Goal: Transaction & Acquisition: Purchase product/service

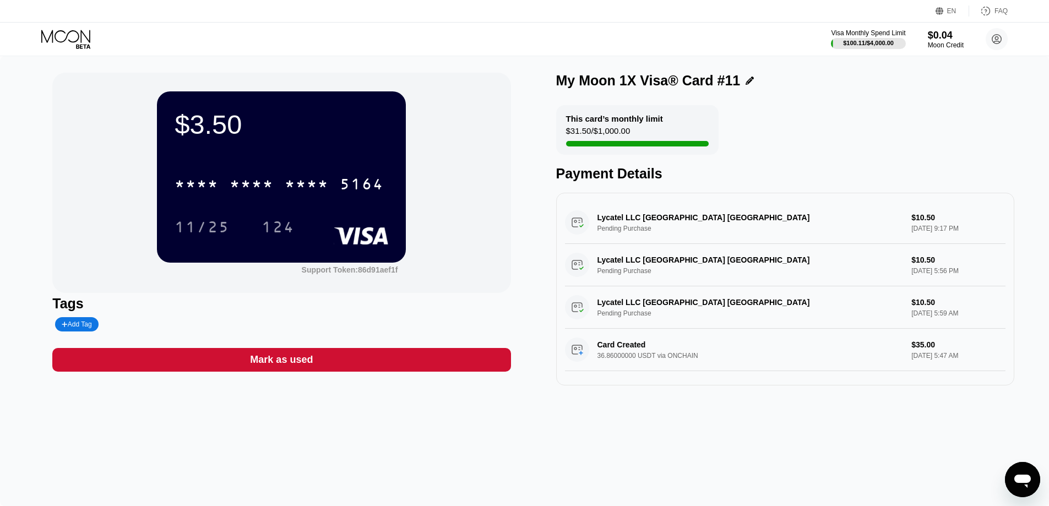
drag, startPoint x: 207, startPoint y: 486, endPoint x: 79, endPoint y: 208, distance: 306.4
click at [205, 479] on div "$3.50 * * * * * * * * * * * * 5164 11/25 124 Support Token: 86d91aef1f Tags Add…" at bounding box center [524, 281] width 1049 height 450
drag, startPoint x: 68, startPoint y: 57, endPoint x: 67, endPoint y: 43, distance: 13.3
click at [66, 56] on div "EN Language Select an item Save FAQ Visa Monthly Spend Limit $100.11 / $4,000.0…" at bounding box center [524, 253] width 1049 height 506
click at [66, 40] on icon at bounding box center [66, 39] width 51 height 19
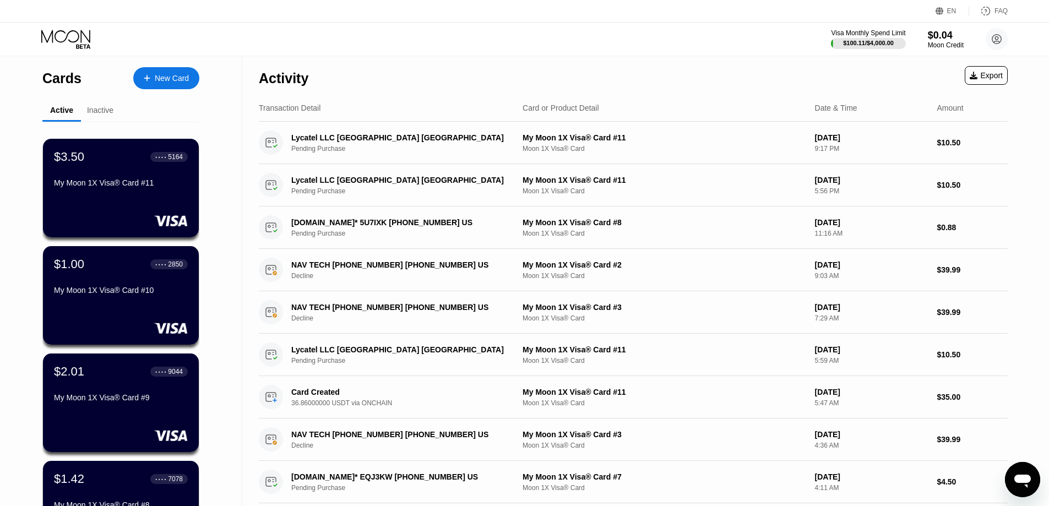
click at [166, 74] on div "New Card" at bounding box center [172, 78] width 34 height 9
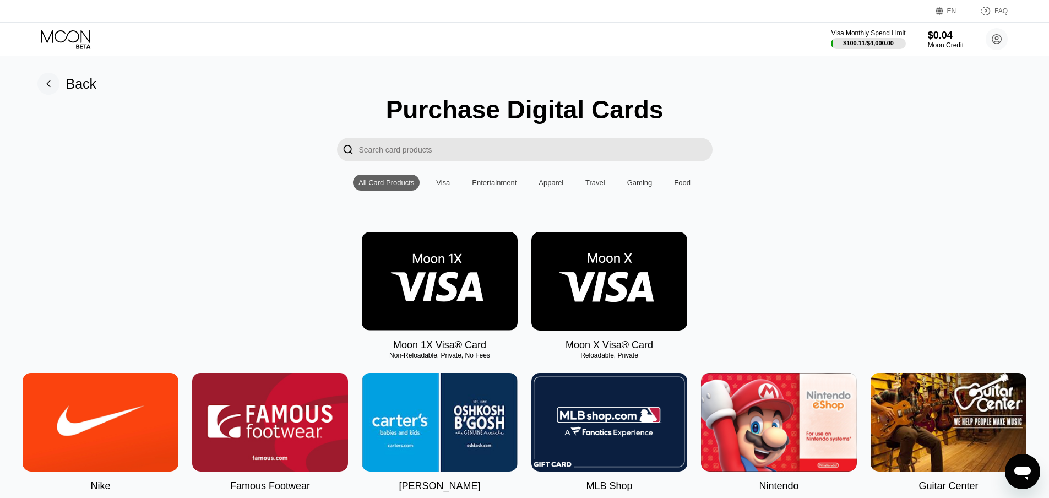
click at [410, 285] on img at bounding box center [440, 281] width 156 height 99
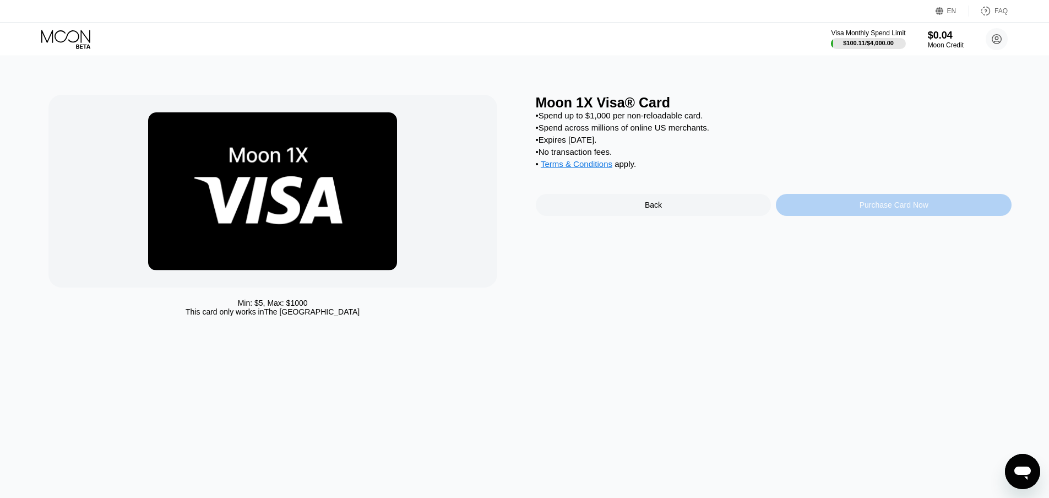
drag, startPoint x: 905, startPoint y: 214, endPoint x: 842, endPoint y: 394, distance: 191.3
click at [905, 209] on div "Purchase Card Now" at bounding box center [893, 204] width 69 height 9
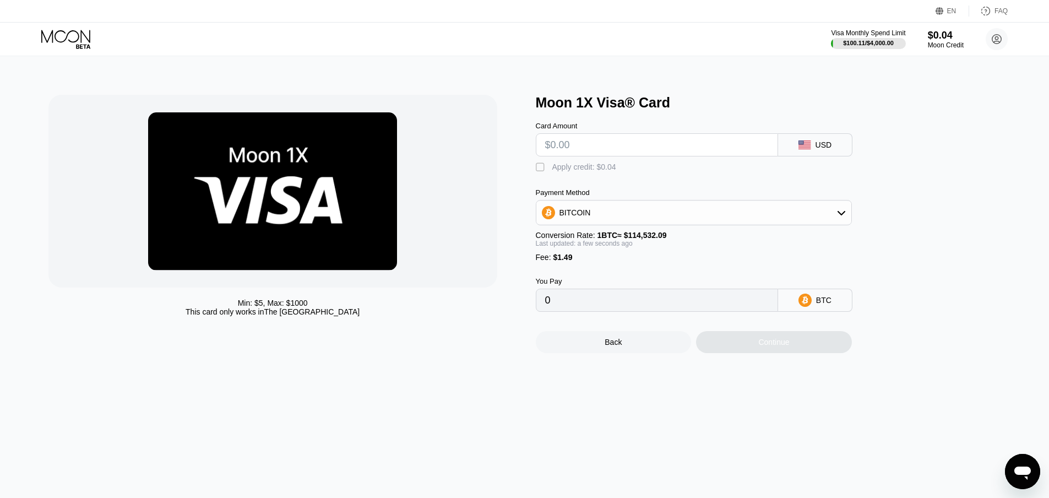
click at [611, 147] on input "text" at bounding box center [656, 145] width 223 height 22
click at [615, 146] on input "text" at bounding box center [656, 145] width 223 height 22
type input "$22"
type input "0.00020510"
type input "$22"
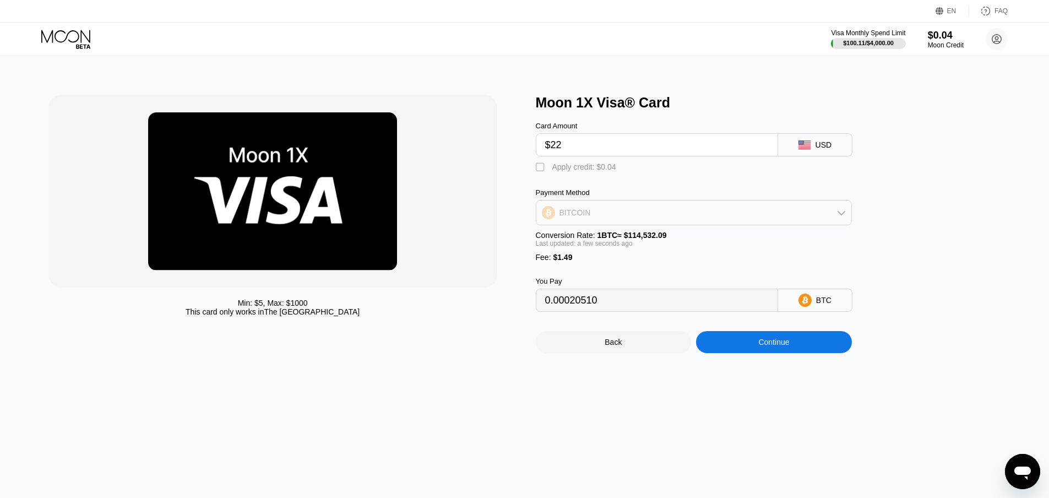
click at [608, 223] on div "BITCOIN" at bounding box center [693, 212] width 315 height 22
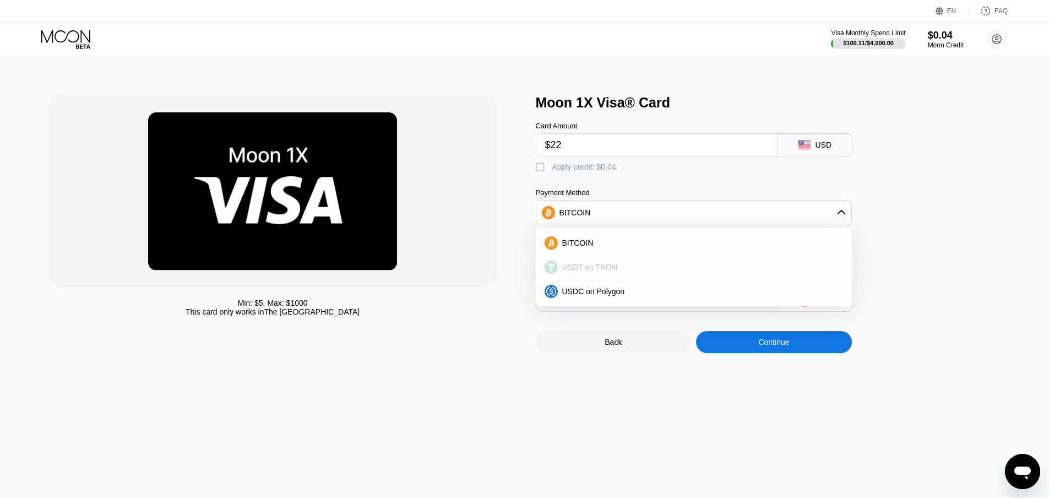
click at [607, 267] on span "USDT on TRON" at bounding box center [590, 267] width 56 height 9
type input "23.73"
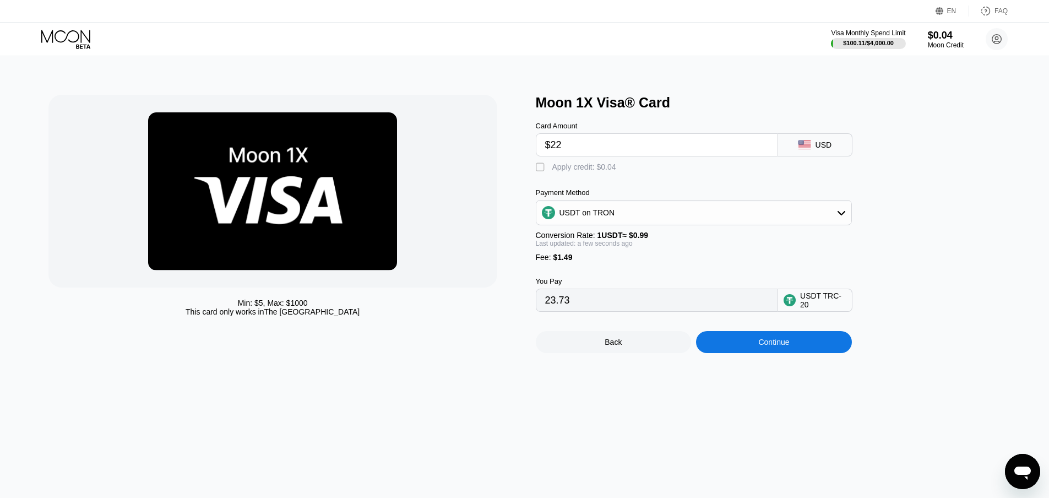
click at [773, 346] on div "Continue" at bounding box center [773, 341] width 31 height 9
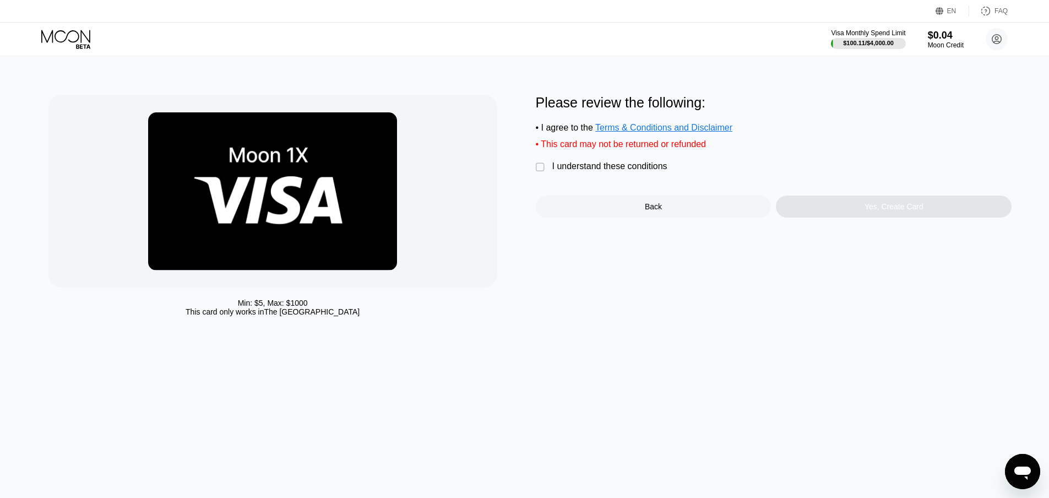
click at [613, 171] on div "I understand these conditions" at bounding box center [609, 166] width 115 height 10
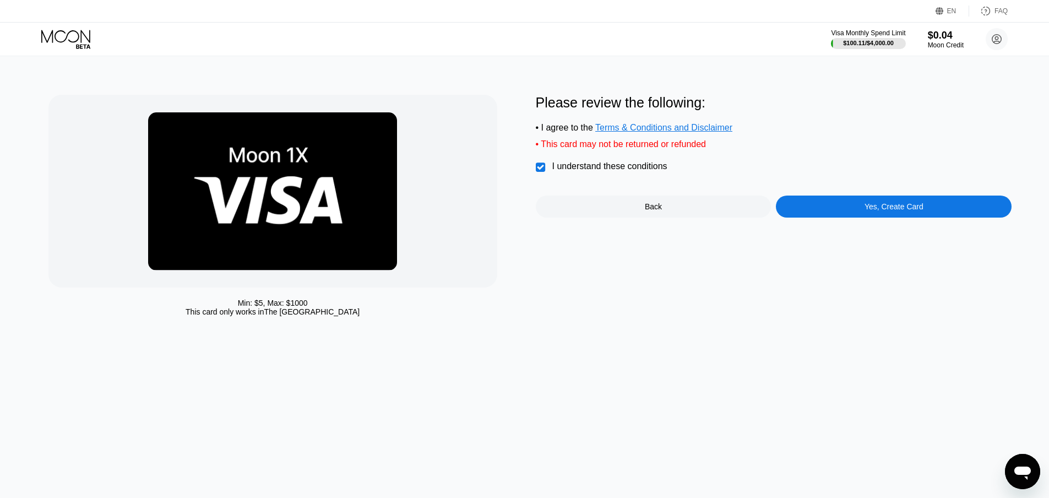
drag, startPoint x: 795, startPoint y: 216, endPoint x: 183, endPoint y: 7, distance: 647.6
click at [795, 217] on div "Yes, Create Card" at bounding box center [894, 206] width 236 height 22
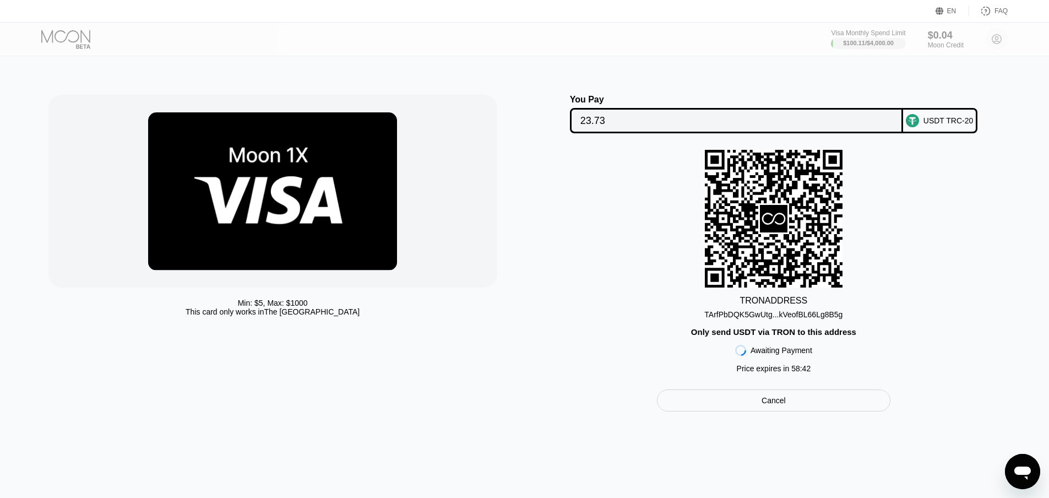
click at [772, 312] on div "TArfPbDQK5GwUtg...kVeofBL66Lg8B5g" at bounding box center [773, 312] width 138 height 13
click at [670, 122] on input "23.73" at bounding box center [736, 121] width 312 height 22
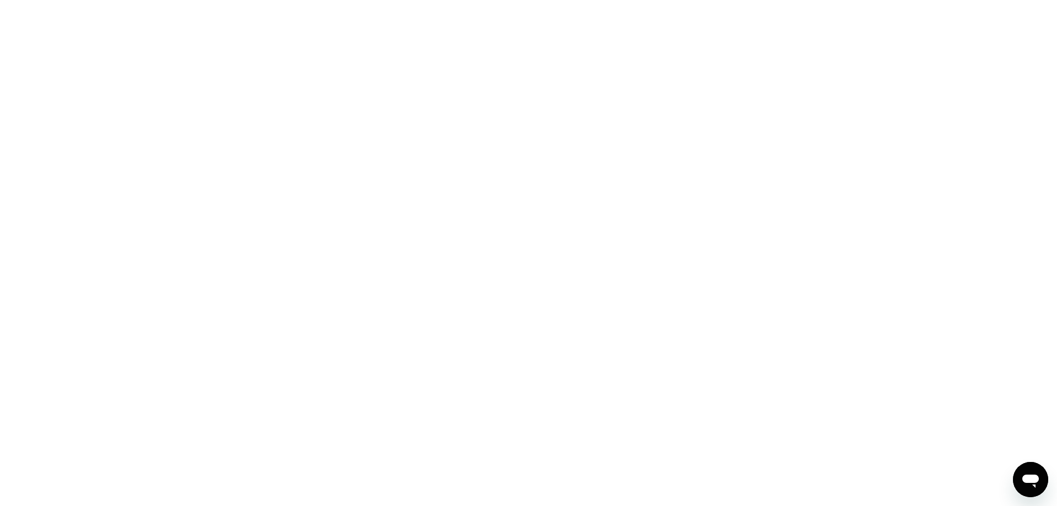
drag, startPoint x: 468, startPoint y: 218, endPoint x: 461, endPoint y: 223, distance: 8.7
click at [468, 219] on div at bounding box center [528, 253] width 1057 height 506
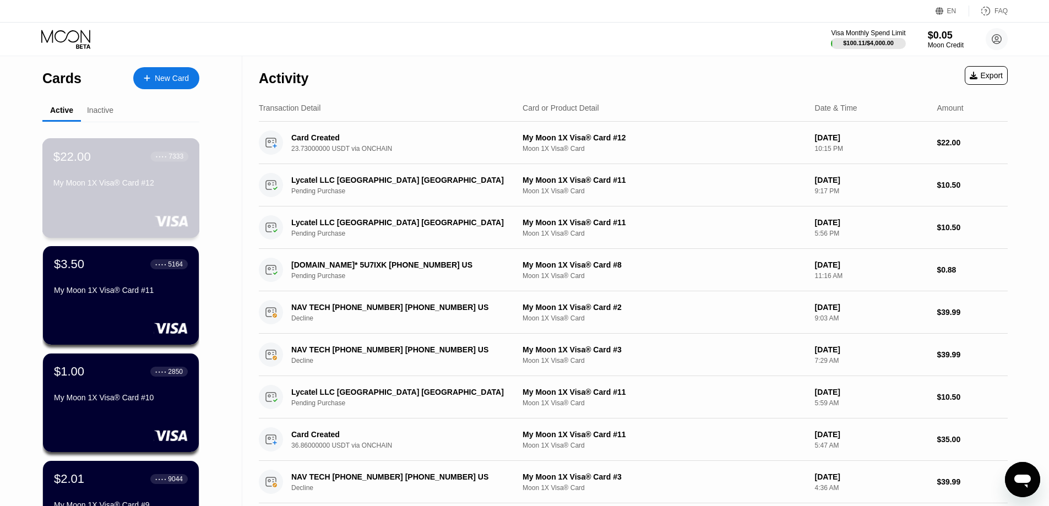
click at [87, 192] on div "My Moon 1X Visa® Card #12" at bounding box center [120, 184] width 135 height 13
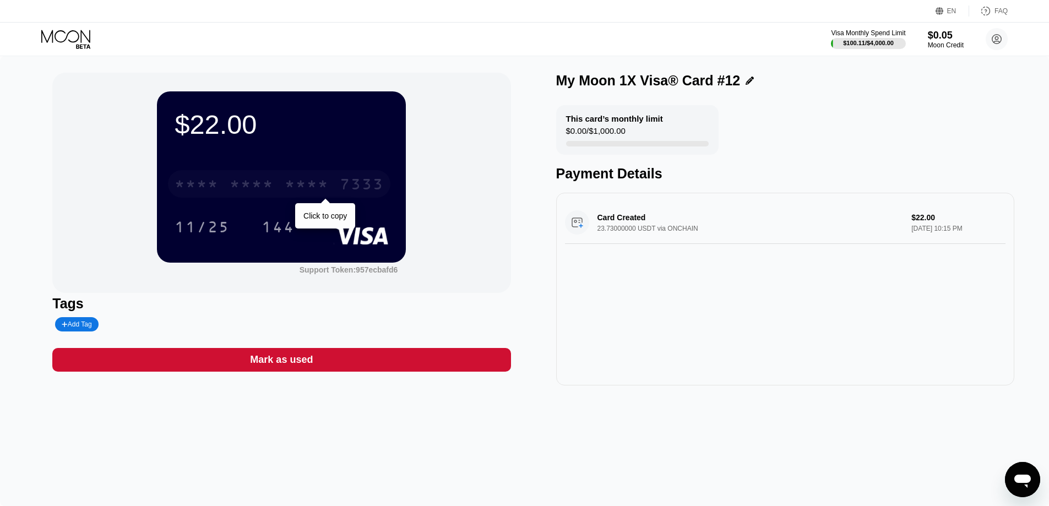
click at [300, 187] on div "* * * *" at bounding box center [307, 186] width 44 height 18
click at [255, 197] on div "4513 6500 2532 7333" at bounding box center [279, 184] width 222 height 28
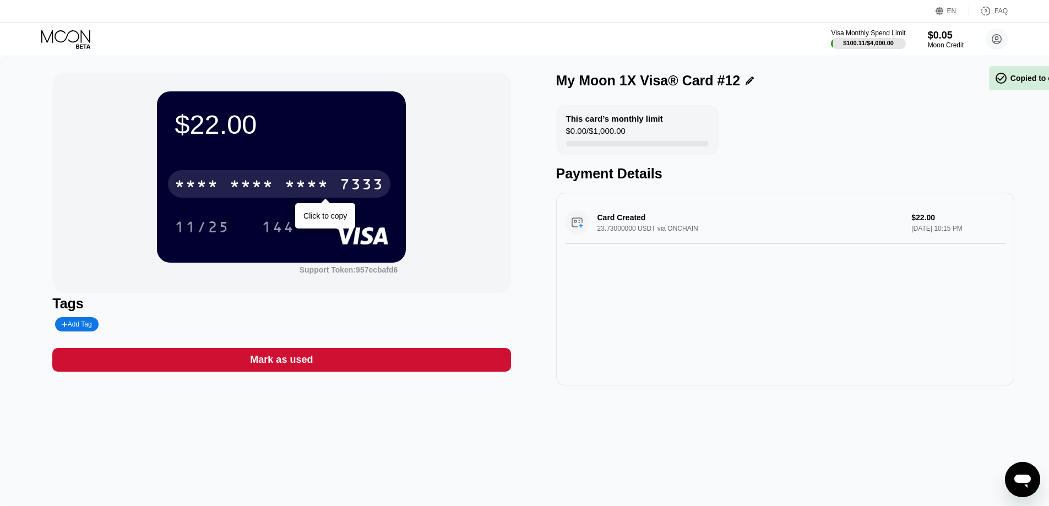
click at [255, 194] on div "* * * *" at bounding box center [252, 186] width 44 height 18
click at [321, 178] on div "2532" at bounding box center [307, 186] width 44 height 18
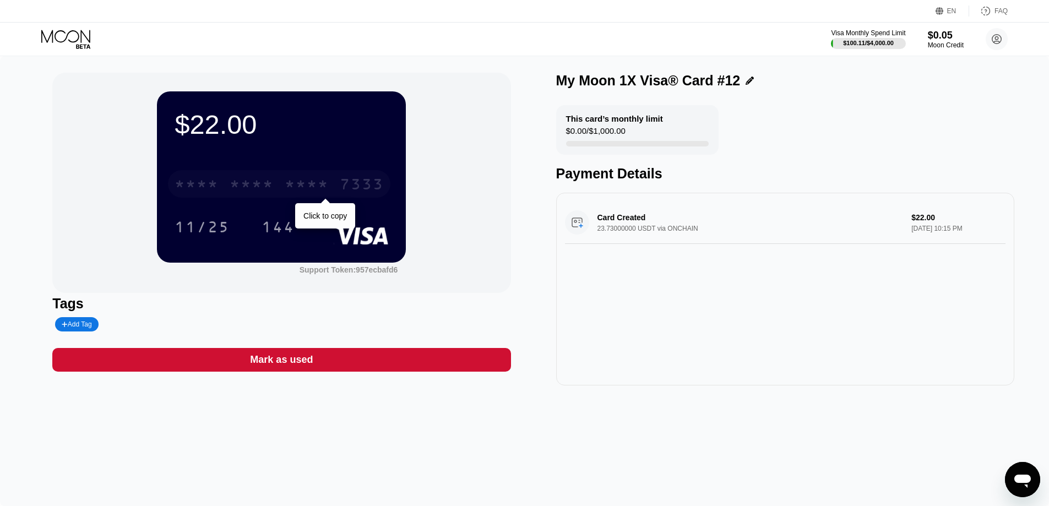
drag, startPoint x: 298, startPoint y: 184, endPoint x: 297, endPoint y: 200, distance: 15.4
click at [298, 184] on div "* * * *" at bounding box center [307, 186] width 44 height 18
click at [94, 35] on div at bounding box center [75, 39] width 68 height 19
click at [79, 37] on icon at bounding box center [65, 36] width 49 height 13
click at [79, 38] on icon at bounding box center [65, 36] width 49 height 13
